Goal: Task Accomplishment & Management: Use online tool/utility

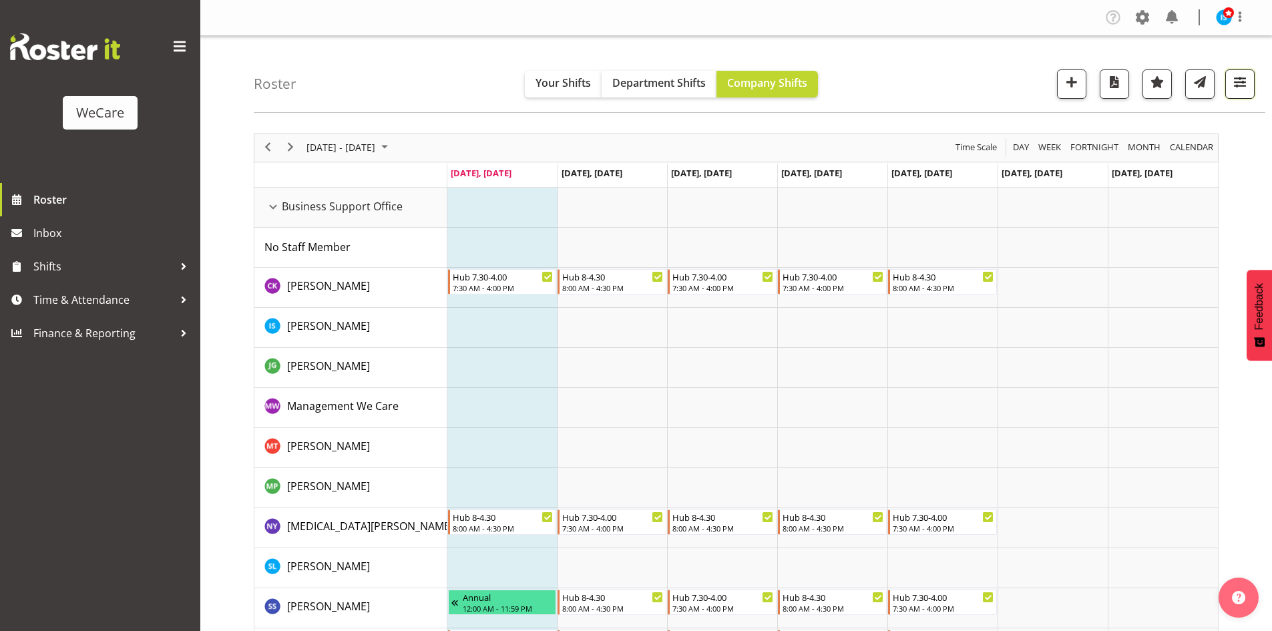
click at [1241, 78] on span "button" at bounding box center [1239, 81] width 17 height 17
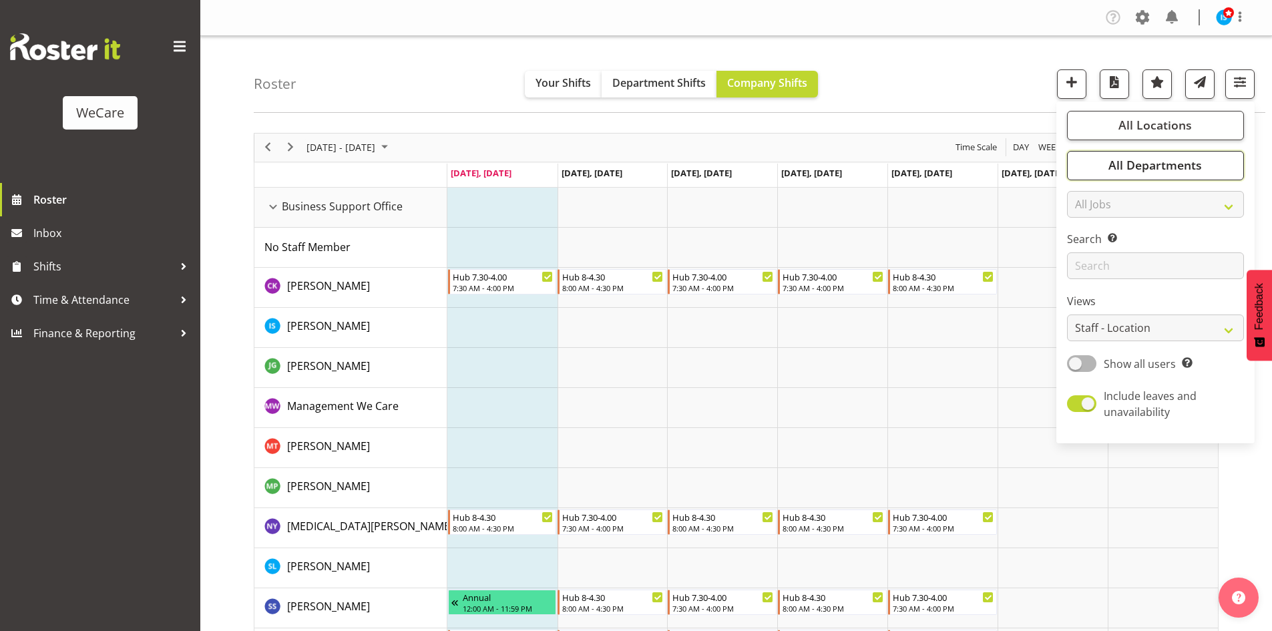
click at [1189, 154] on button "All Departments" at bounding box center [1155, 165] width 177 height 29
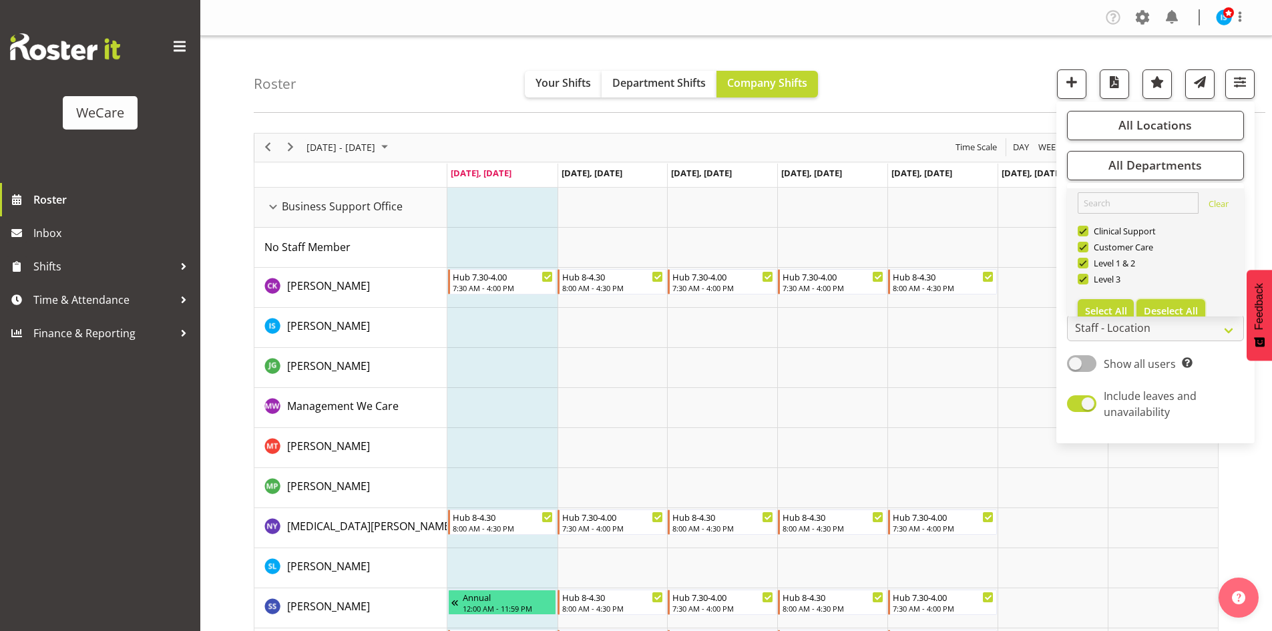
click at [1187, 303] on button "Deselect All" at bounding box center [1171, 311] width 69 height 24
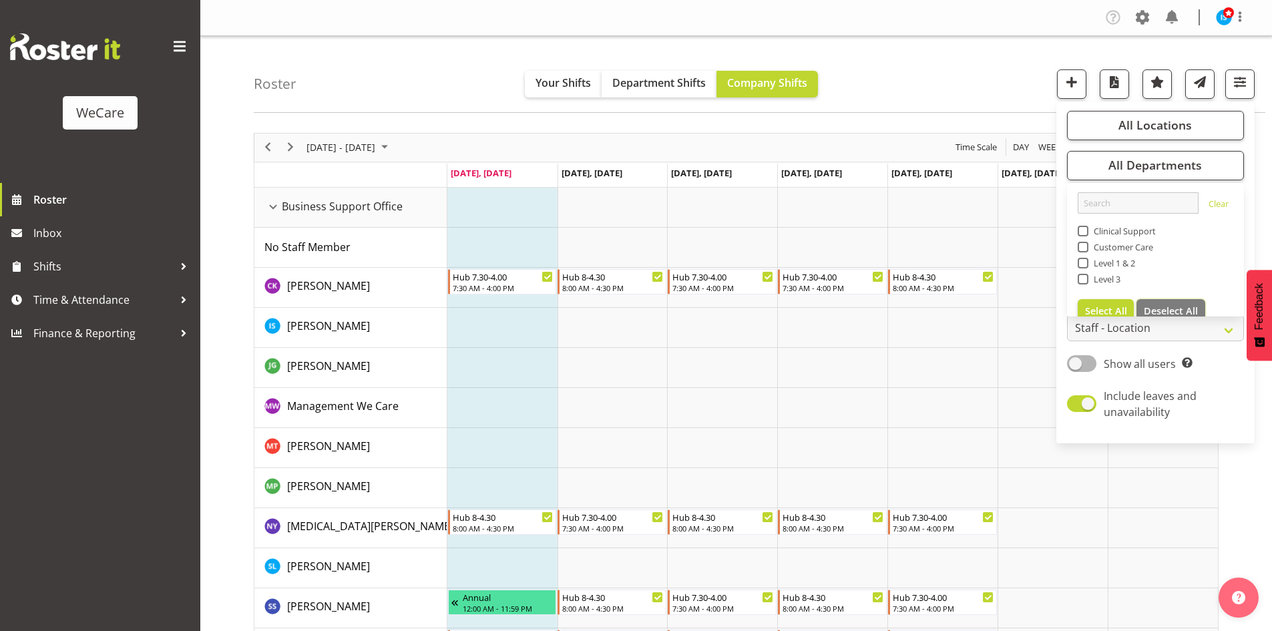
checkbox input "false"
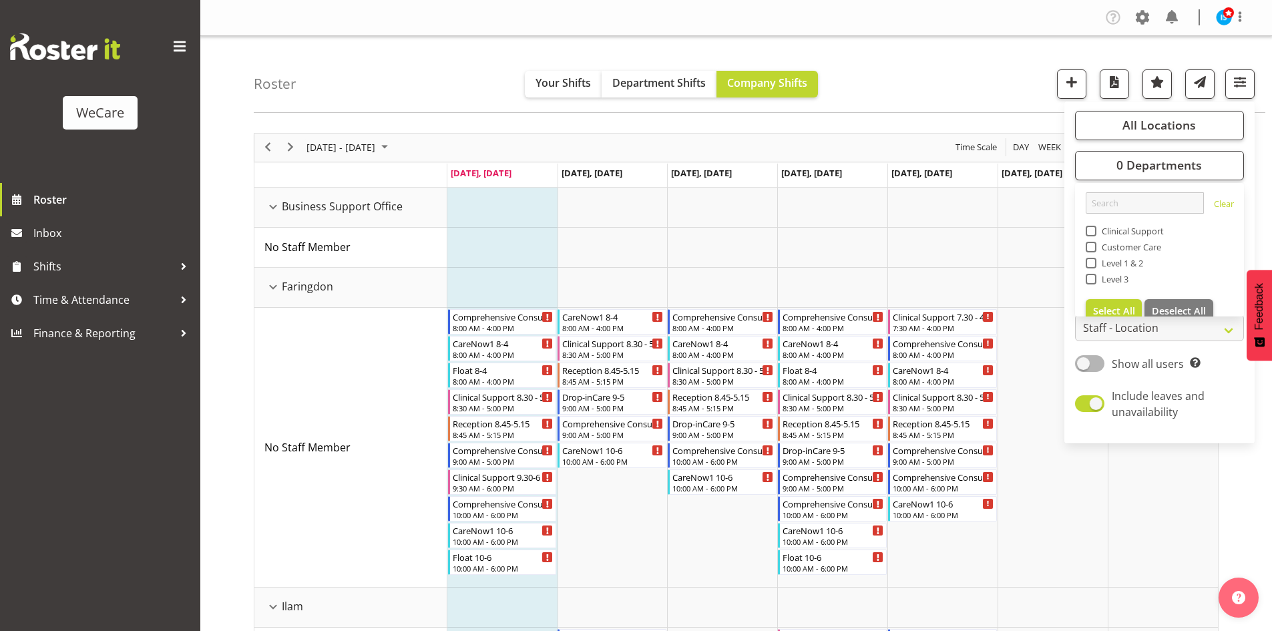
click at [1105, 266] on span "Level 1 & 2" at bounding box center [1119, 263] width 47 height 11
click at [1094, 266] on input "Level 1 & 2" at bounding box center [1090, 262] width 9 height 9
checkbox input "true"
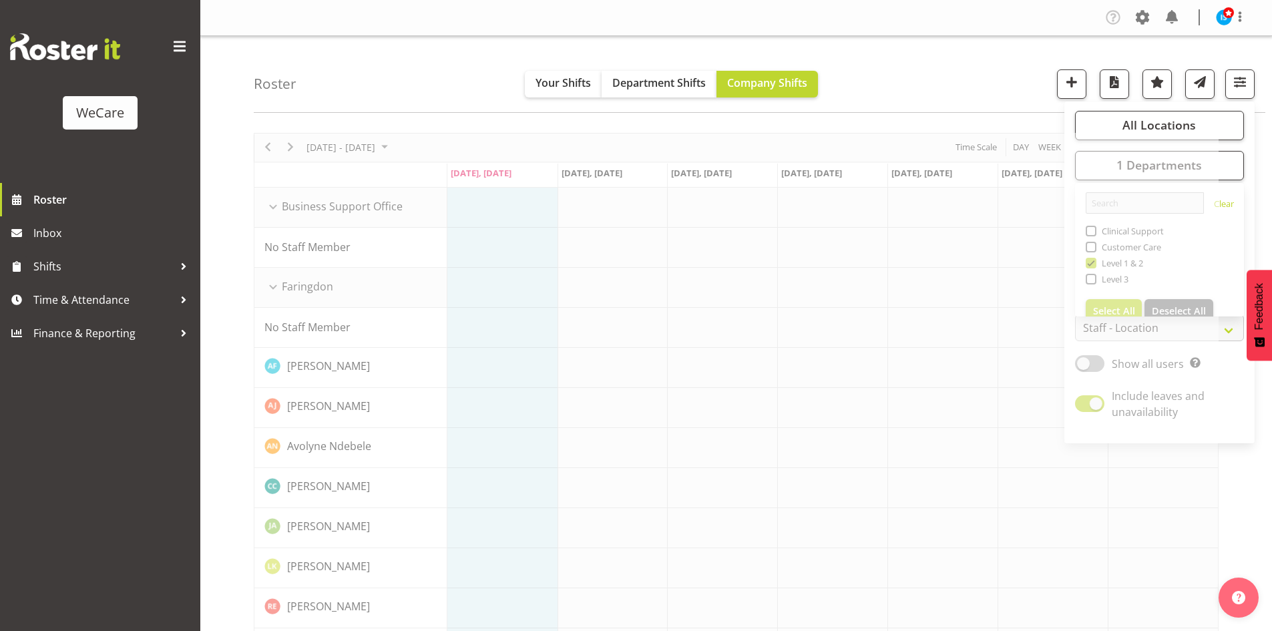
click at [307, 81] on div "Roster Your Shifts Department Shifts Company Shifts All Locations Clear Busines…" at bounding box center [760, 74] width 1012 height 77
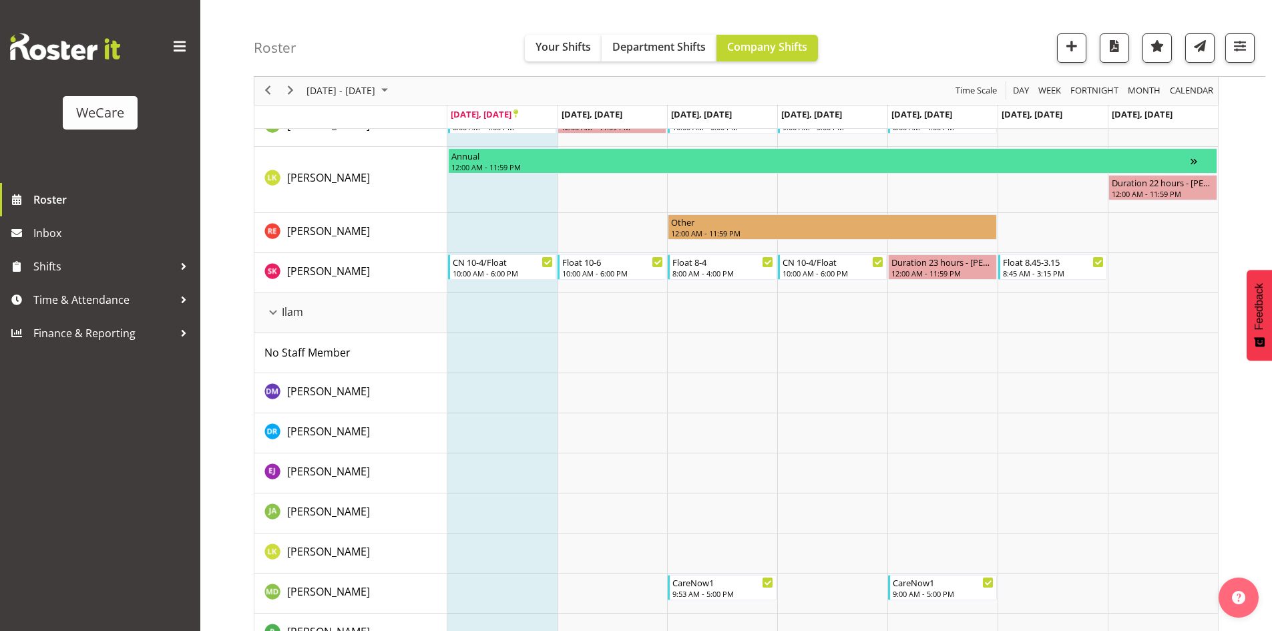
scroll to position [480, 0]
click at [116, 307] on span "Time & Attendance" at bounding box center [103, 300] width 140 height 20
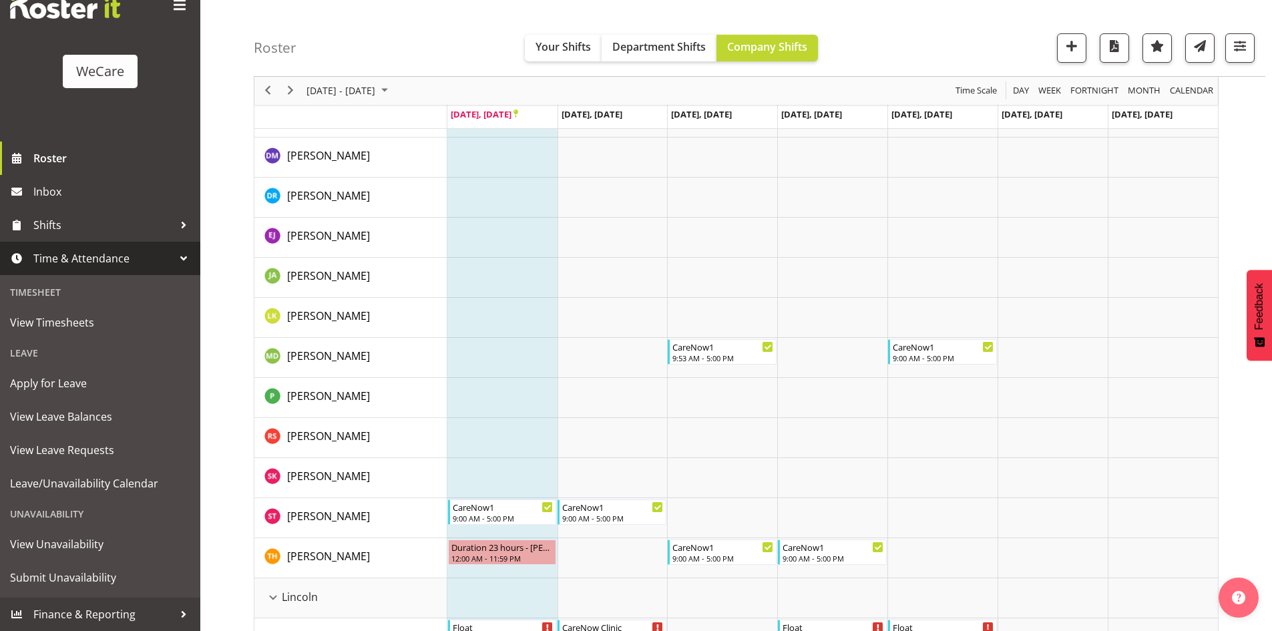
scroll to position [747, 0]
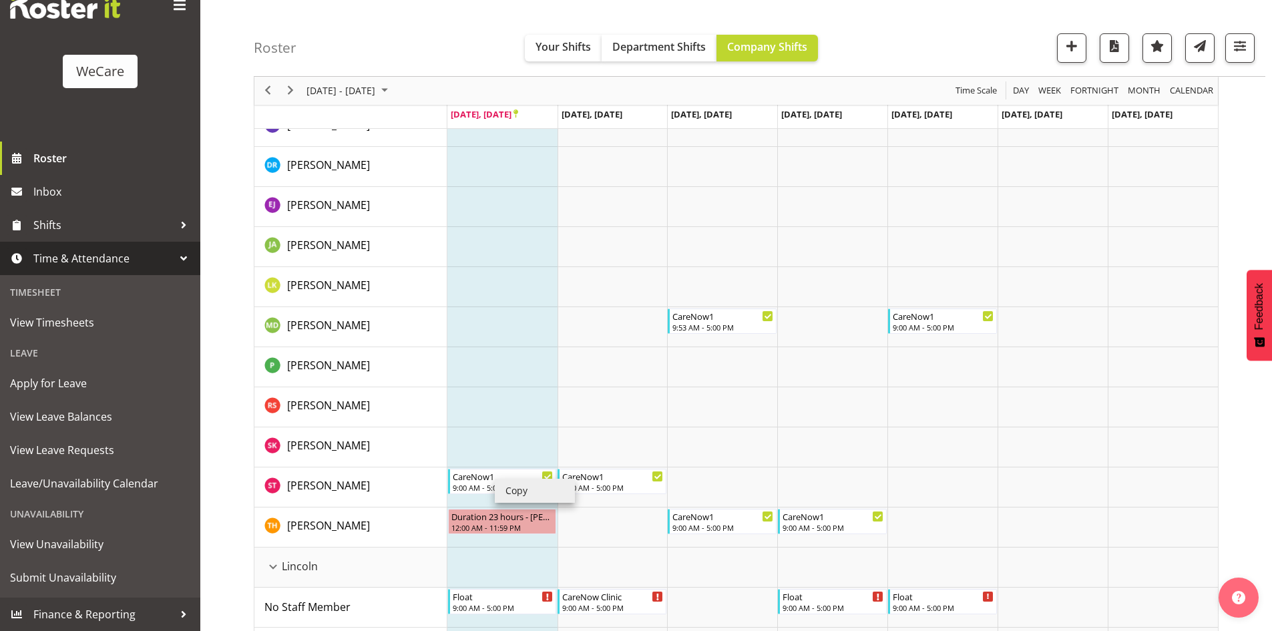
click at [508, 487] on li "Copy" at bounding box center [535, 491] width 80 height 24
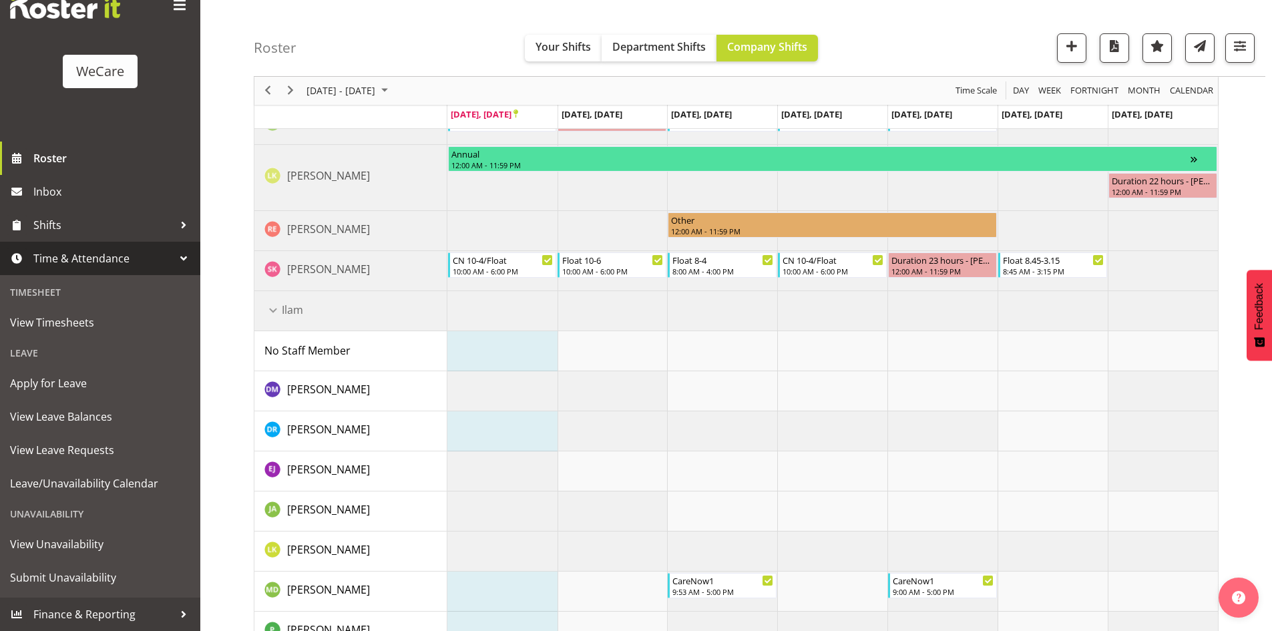
scroll to position [480, 0]
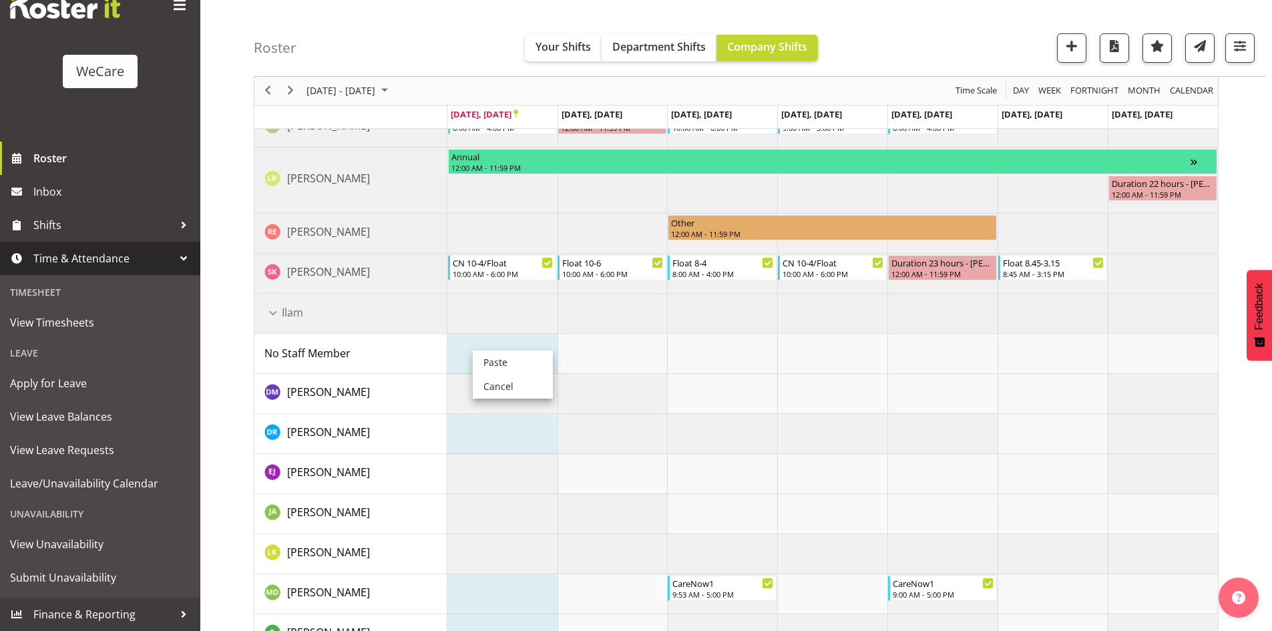
click at [502, 359] on li "Paste" at bounding box center [513, 363] width 80 height 24
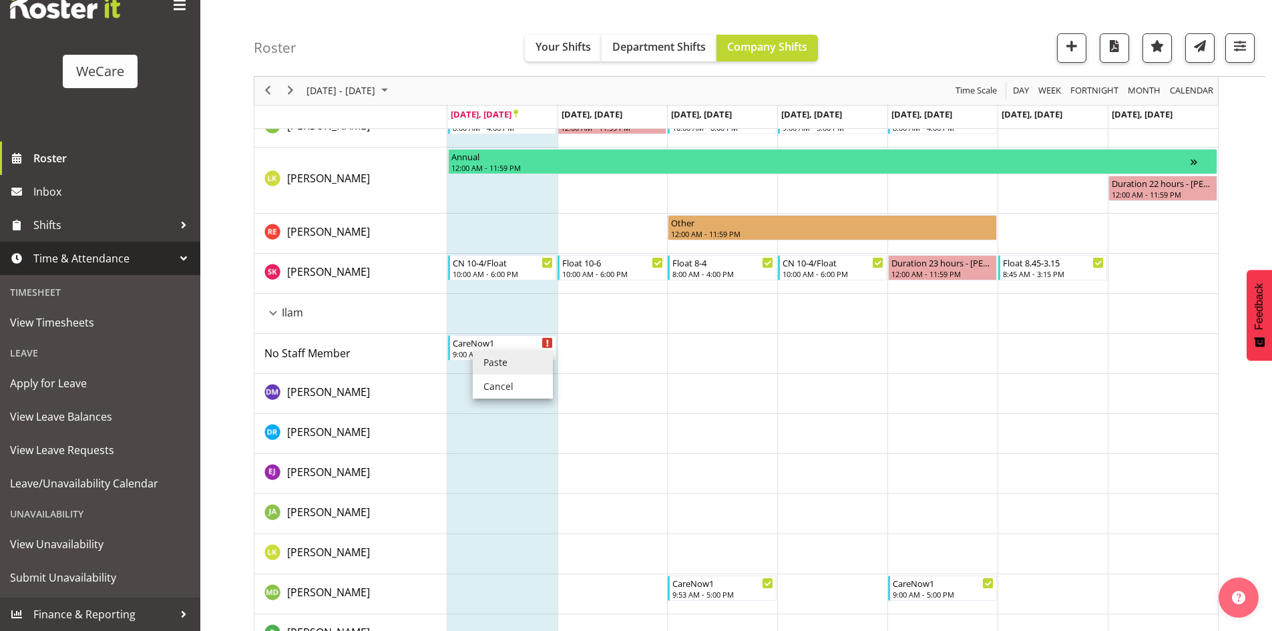
click at [395, 349] on div "No Staff Member" at bounding box center [355, 353] width 182 height 16
click at [498, 354] on div "9:00 AM - 5:00 PM" at bounding box center [504, 353] width 102 height 11
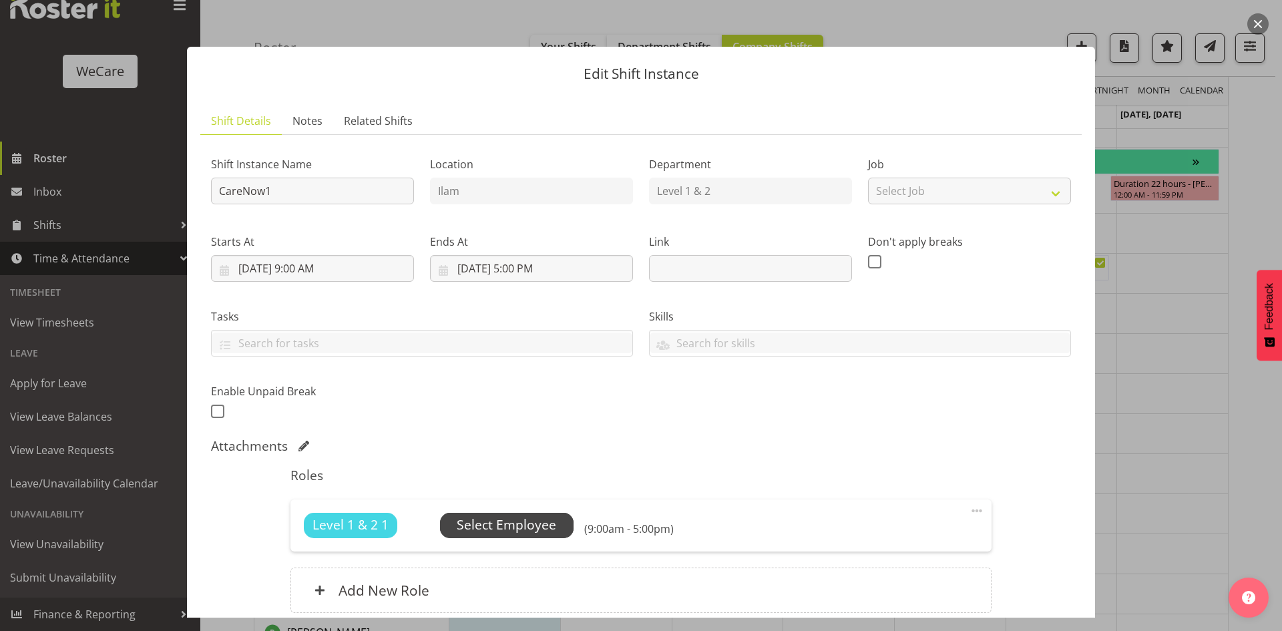
click at [459, 516] on span "Select Employee" at bounding box center [506, 525] width 99 height 19
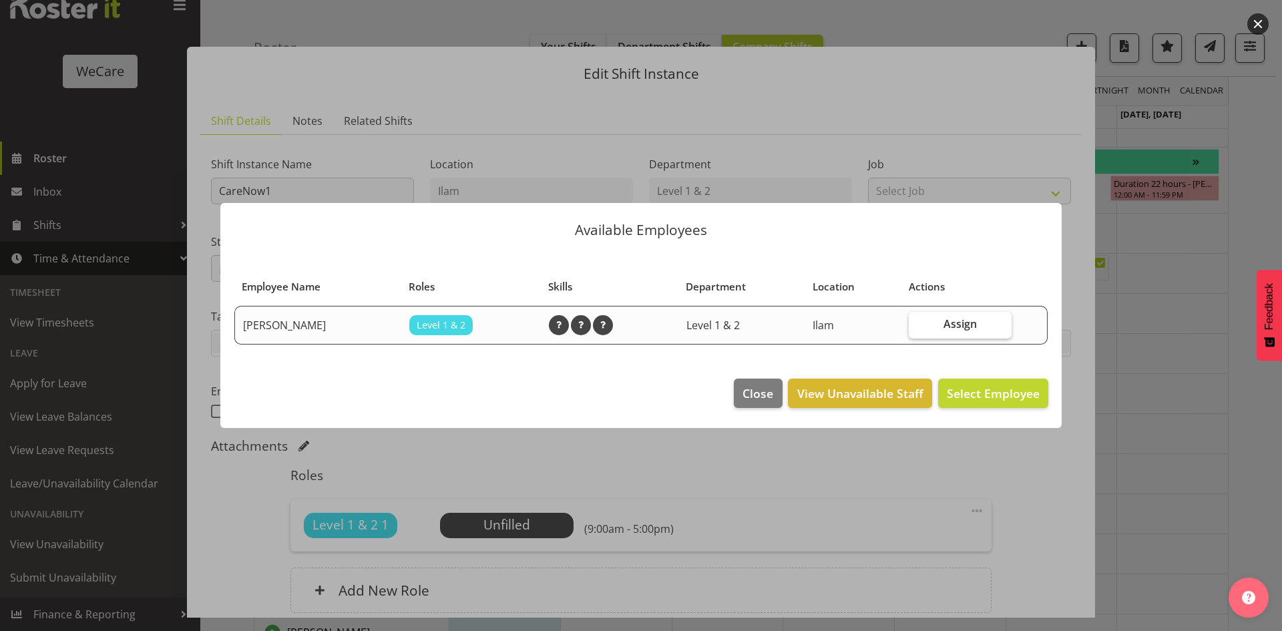
click at [957, 316] on label "Assign" at bounding box center [960, 325] width 103 height 27
click at [918, 320] on input "Assign" at bounding box center [913, 324] width 9 height 9
checkbox input "true"
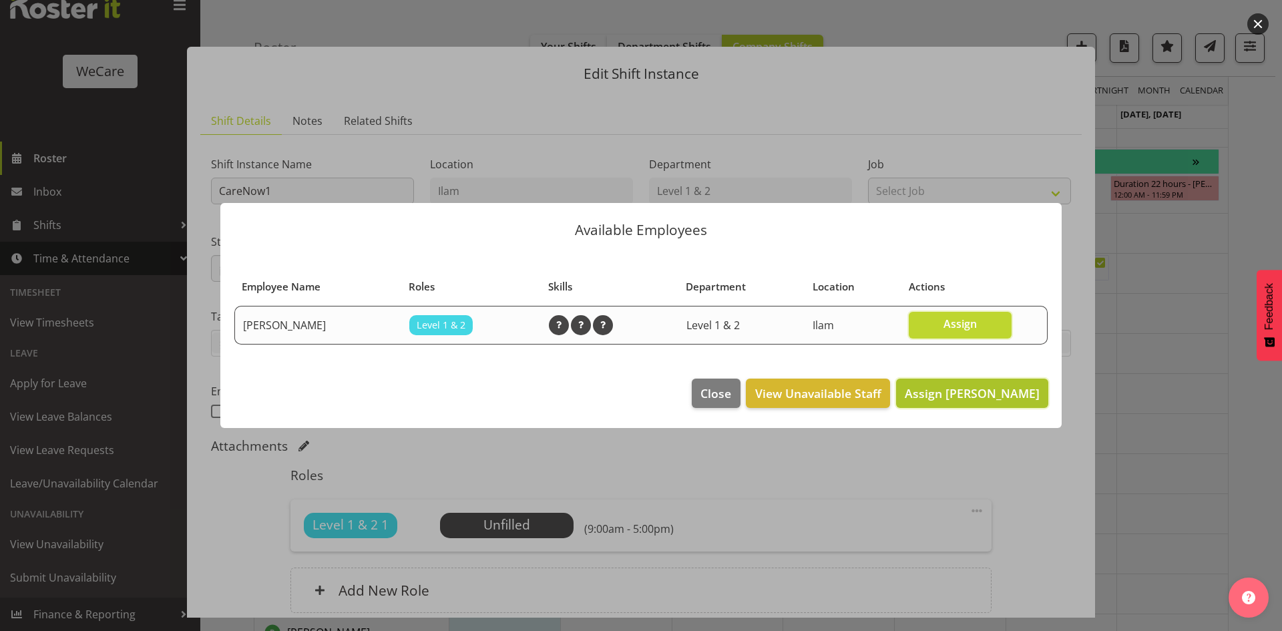
click at [978, 395] on span "Assign Tillie Hollyer" at bounding box center [972, 393] width 135 height 16
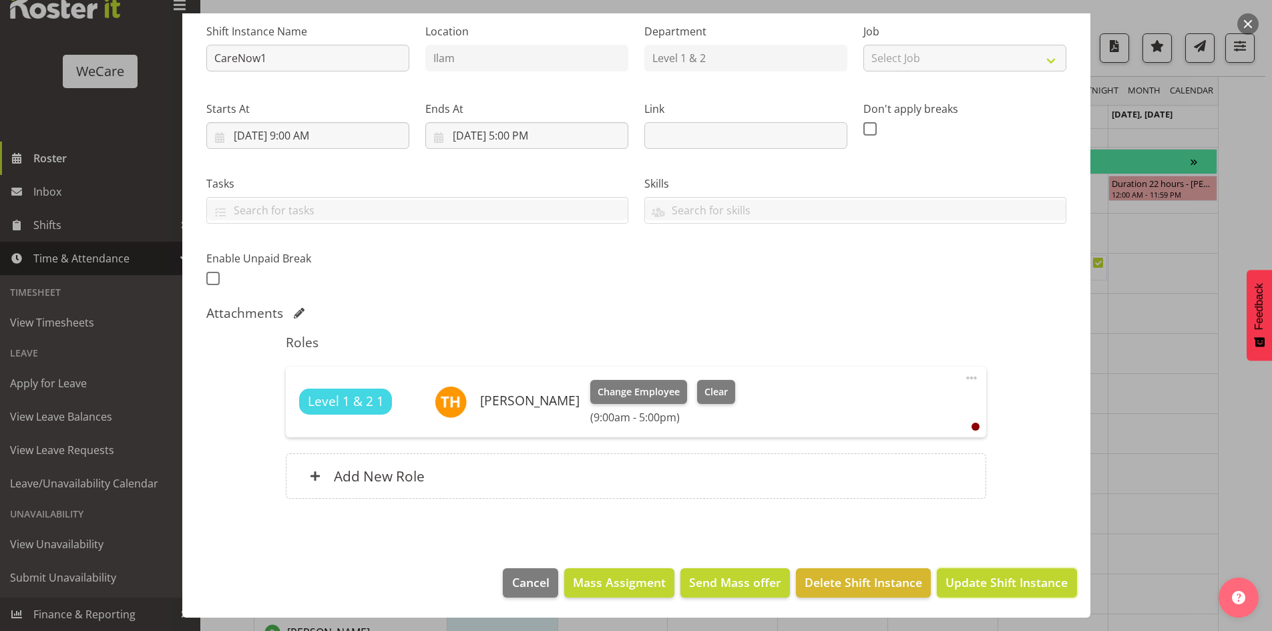
click at [1008, 574] on span "Update Shift Instance" at bounding box center [1007, 582] width 122 height 17
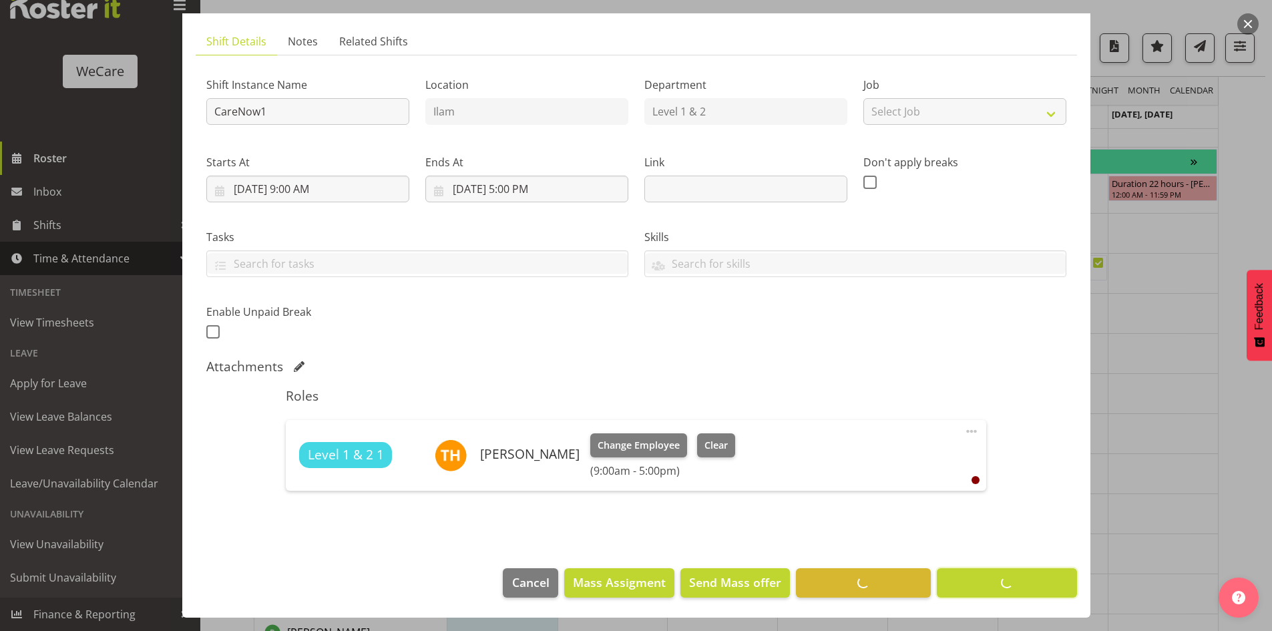
scroll to position [79, 0]
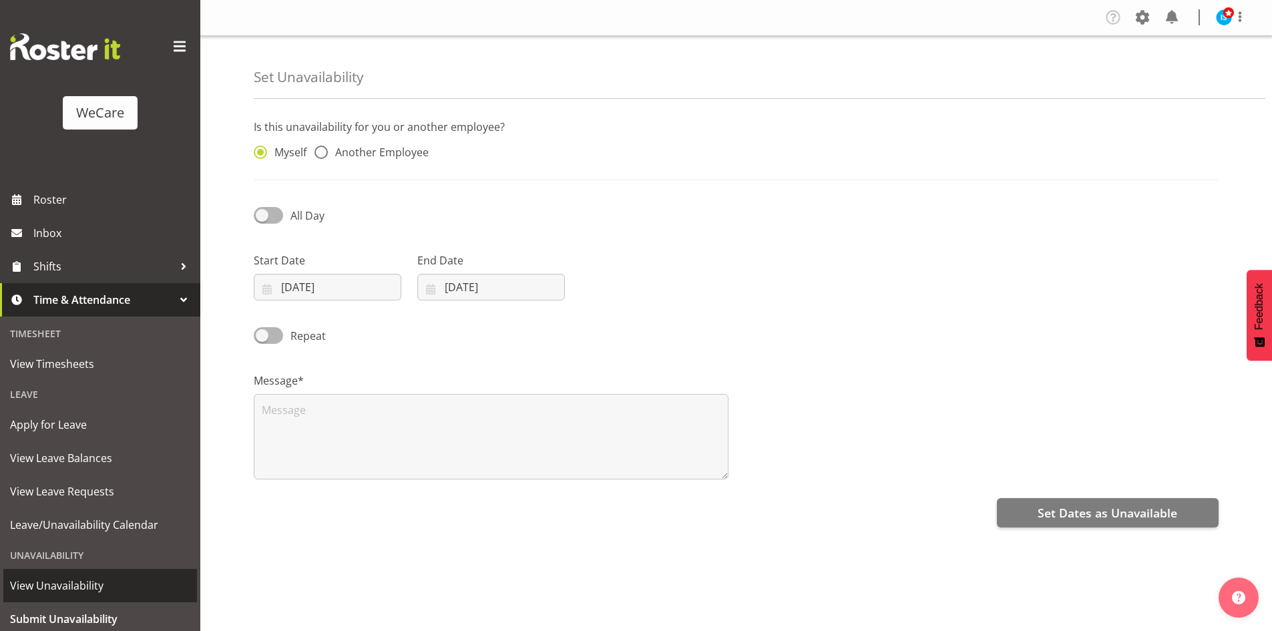
click at [106, 584] on span "View Unavailability" at bounding box center [100, 586] width 180 height 20
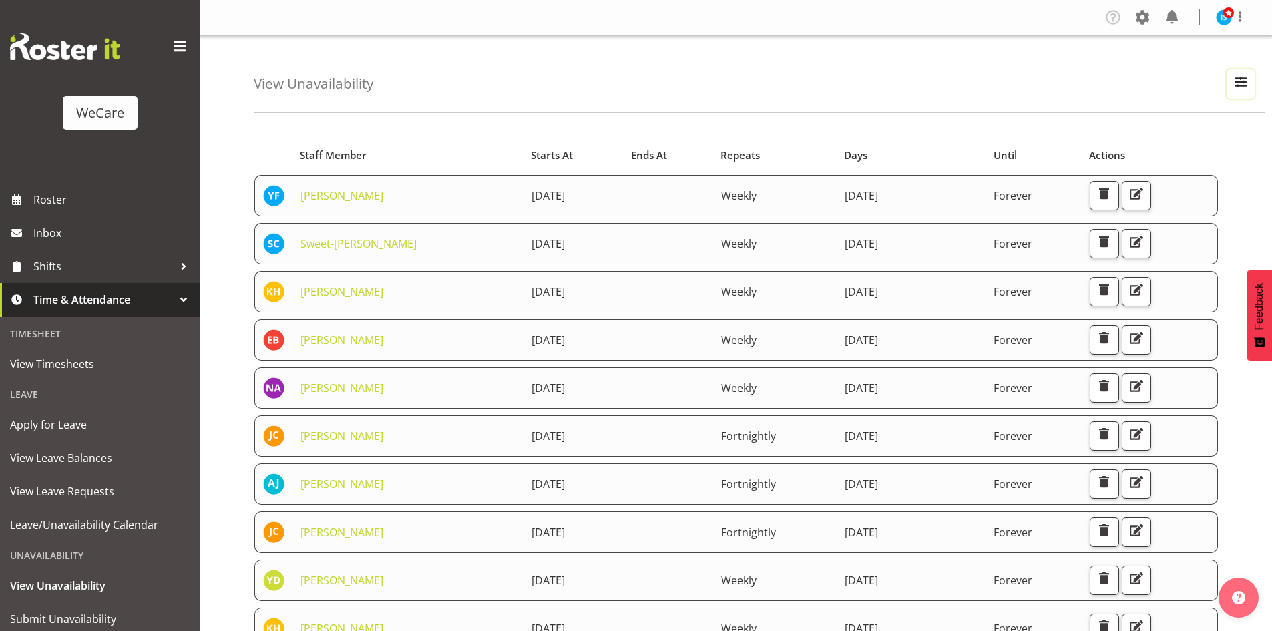
drag, startPoint x: 1247, startPoint y: 88, endPoint x: 1154, endPoint y: 139, distance: 106.4
click at [1246, 90] on span "button" at bounding box center [1240, 81] width 17 height 17
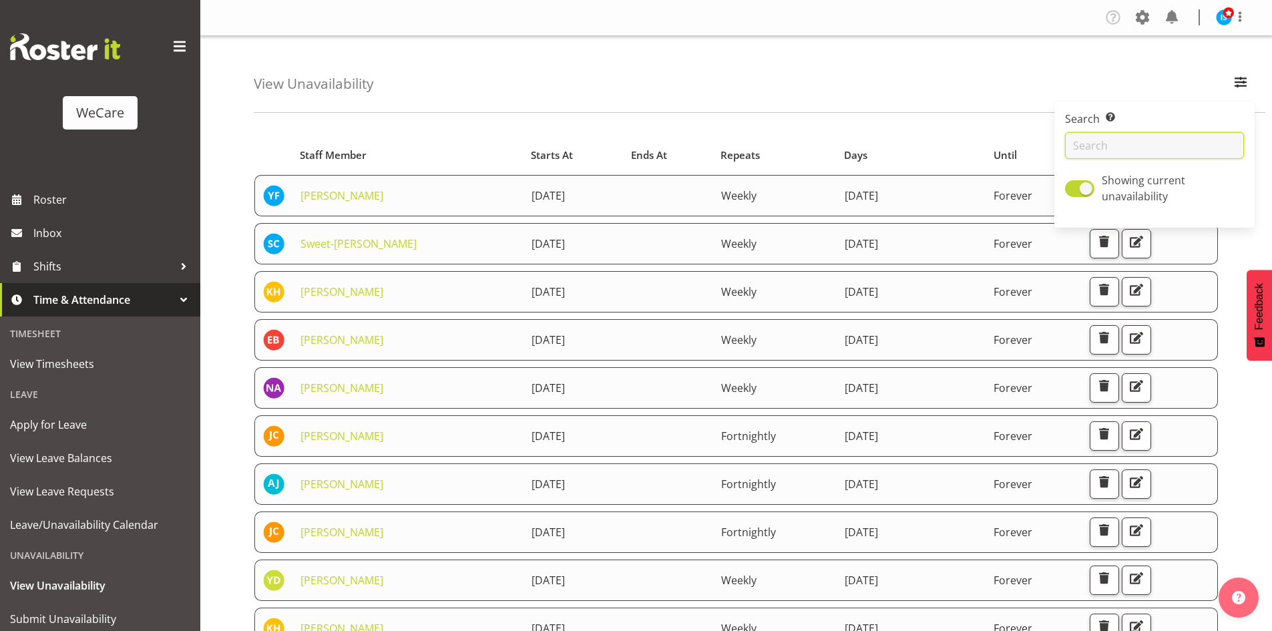
click at [1112, 145] on input "text" at bounding box center [1154, 145] width 179 height 27
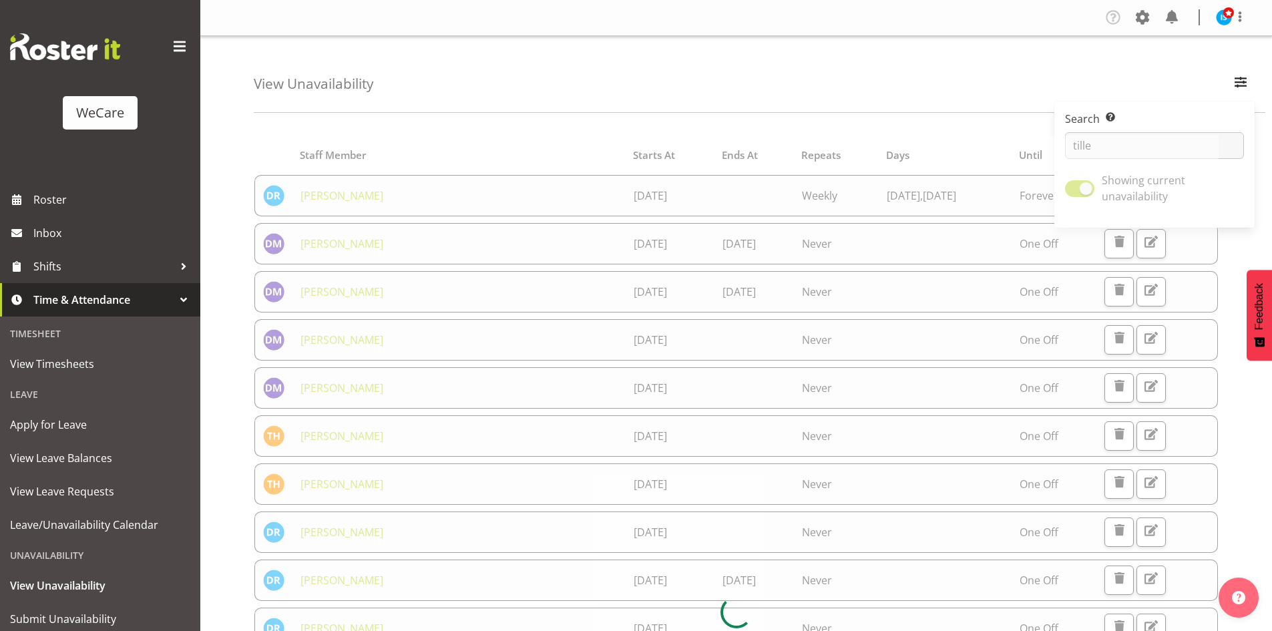
click at [620, 63] on div "View Unavailability Search Search for a particular employee tille Showing curre…" at bounding box center [760, 74] width 1012 height 77
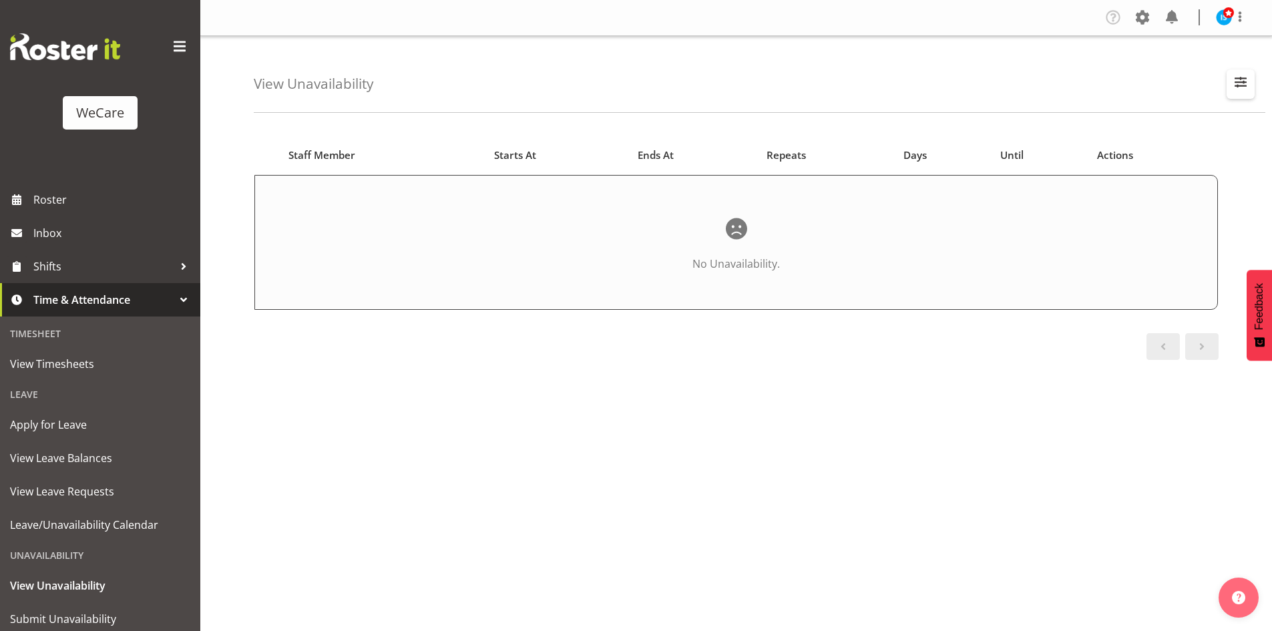
click at [1241, 85] on span "button" at bounding box center [1240, 81] width 17 height 17
click at [1151, 145] on input "tille" at bounding box center [1154, 145] width 179 height 27
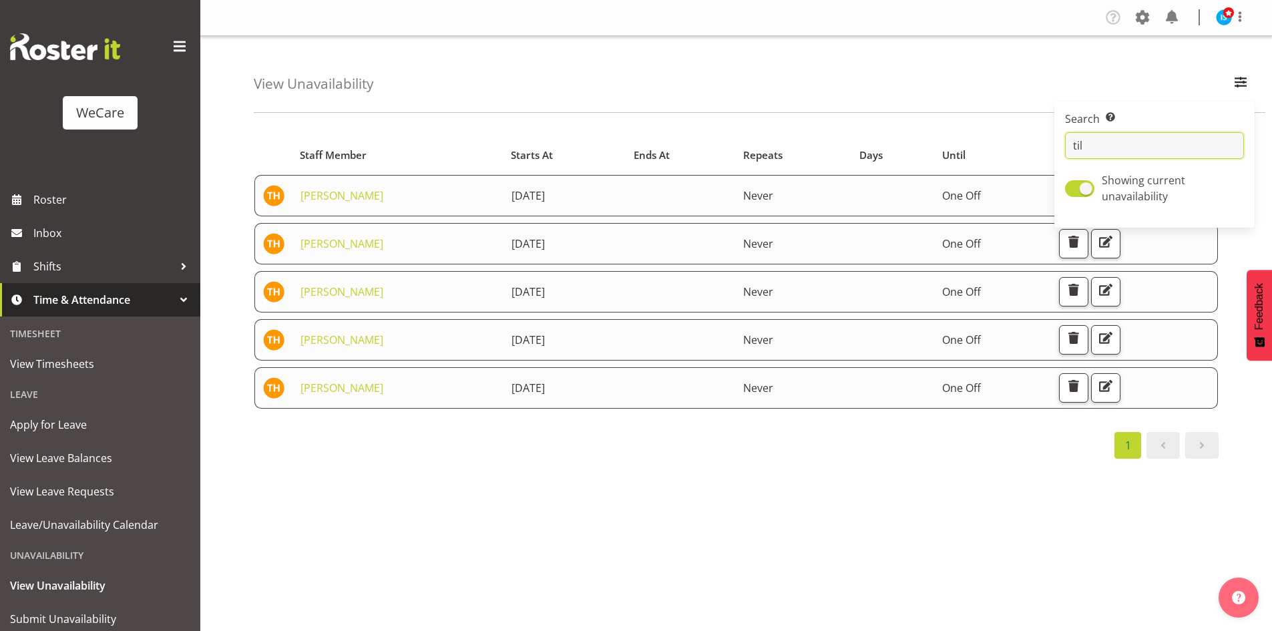
type input "til"
click at [399, 102] on div "View Unavailability Search Search for a particular employee til Showing current…" at bounding box center [760, 74] width 1012 height 77
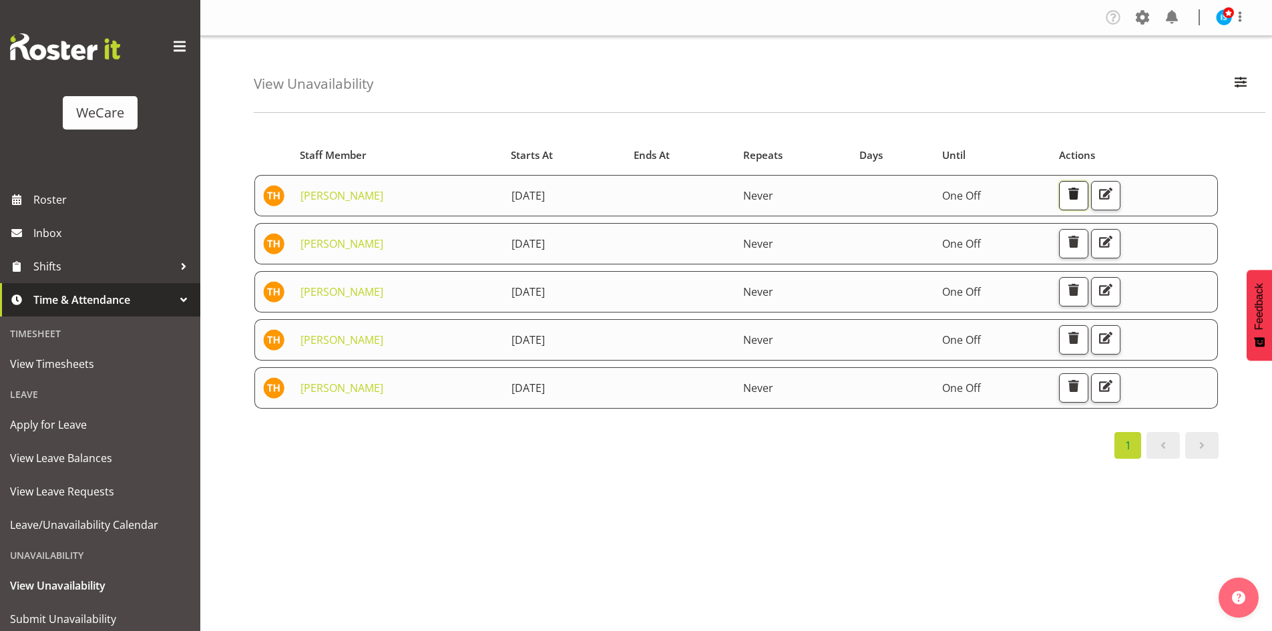
click at [1082, 190] on span "button" at bounding box center [1073, 193] width 17 height 17
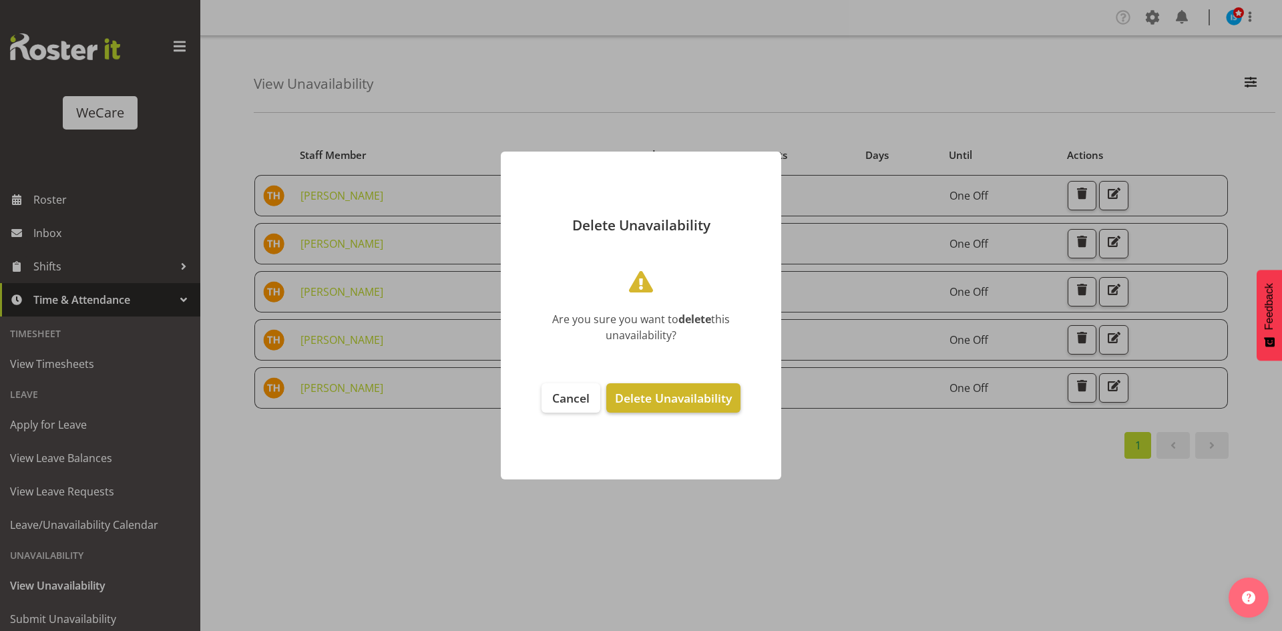
click at [727, 403] on span "Delete Unavailability" at bounding box center [673, 398] width 117 height 16
